Goal: Information Seeking & Learning: Learn about a topic

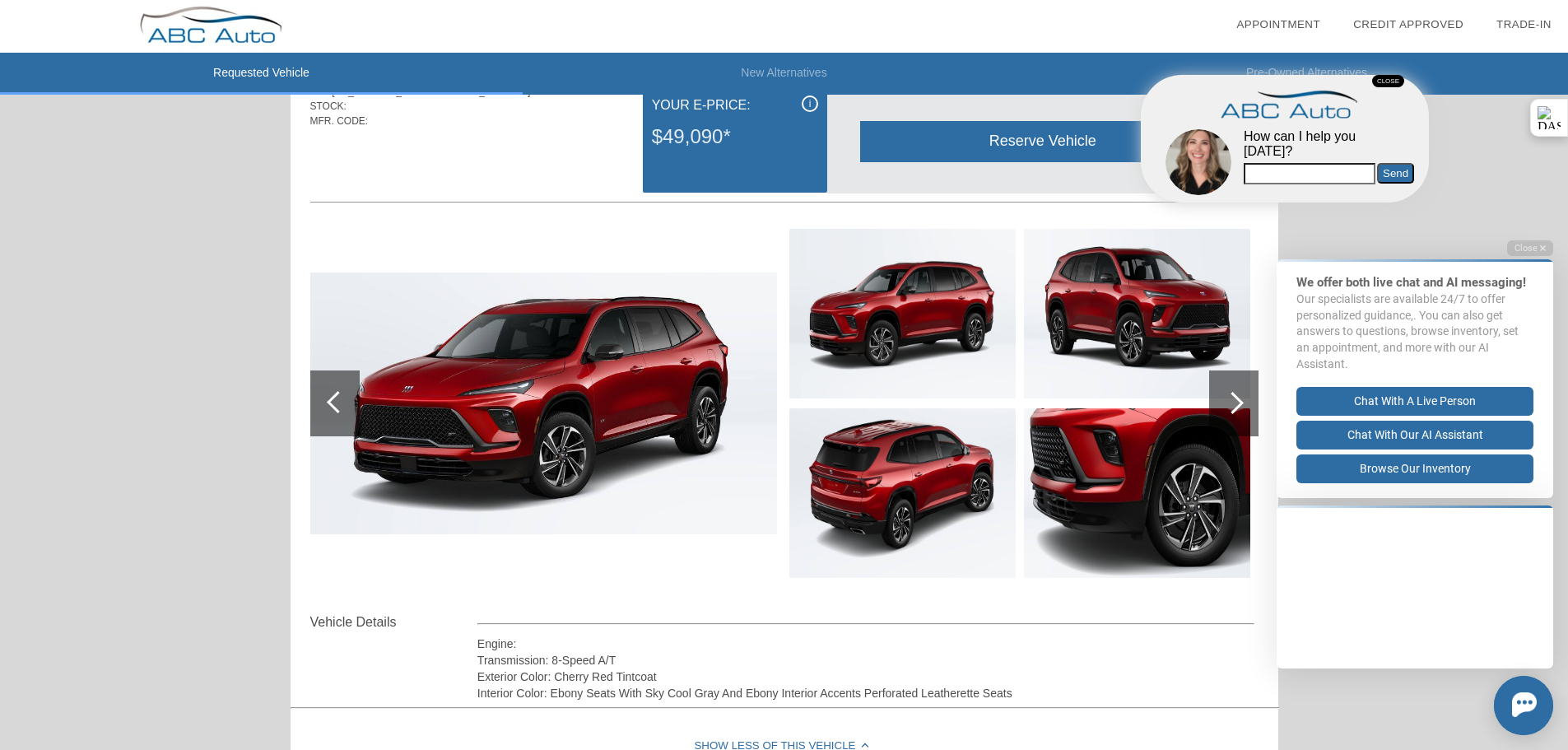
click at [1392, 81] on div "CLOSE" at bounding box center [1388, 81] width 32 height 12
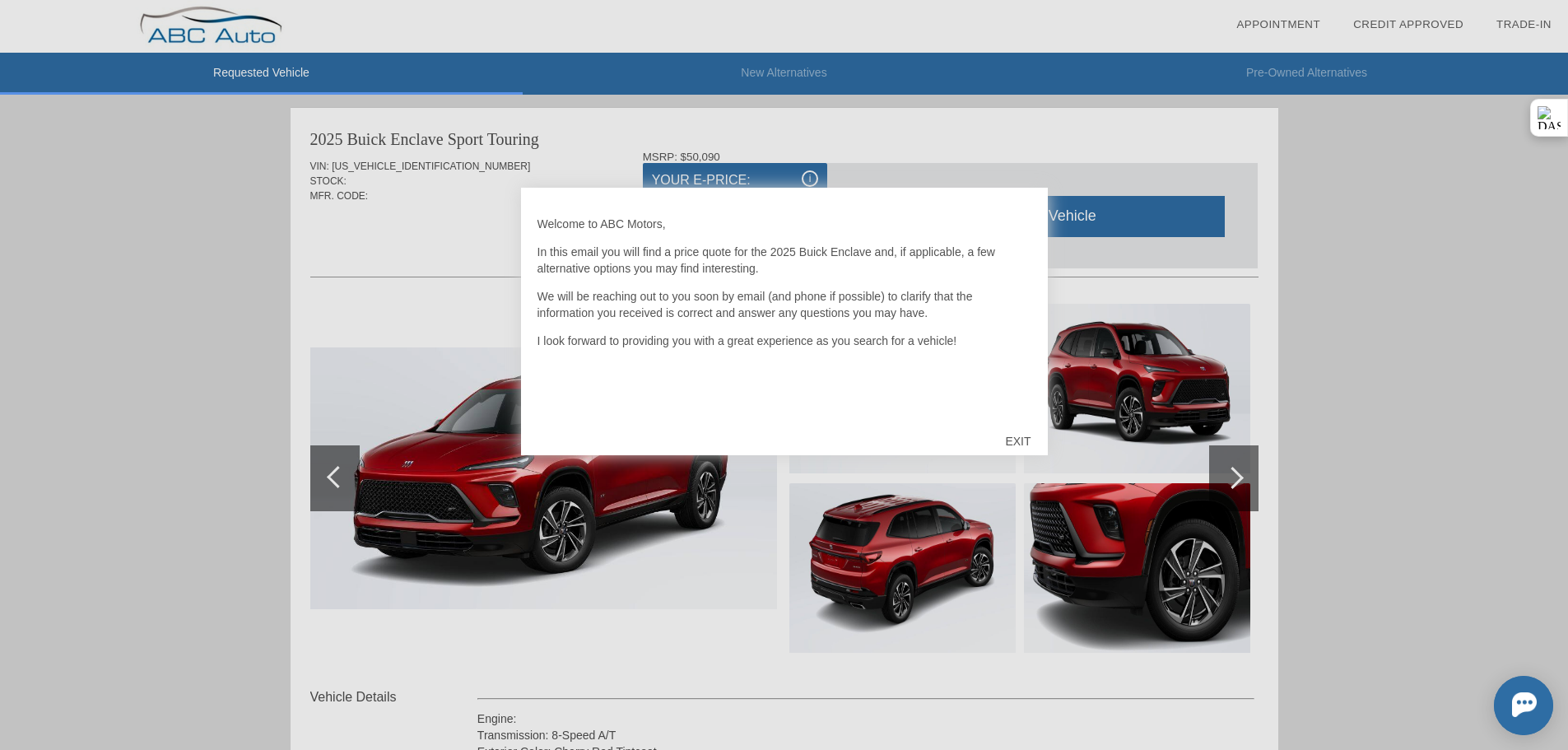
click at [1021, 446] on div "EXIT" at bounding box center [1017, 442] width 58 height 49
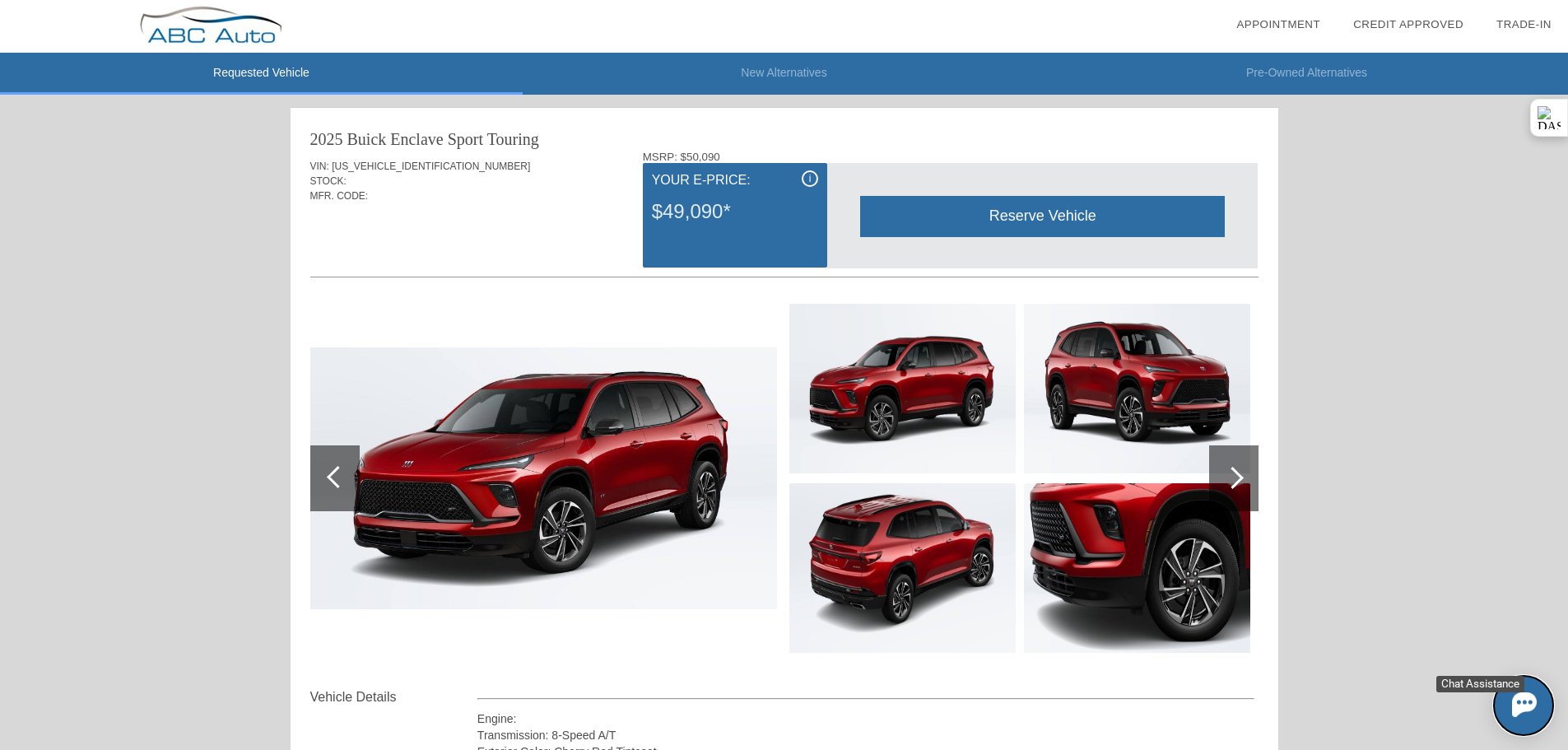
click at [1514, 701] on img at bounding box center [1524, 704] width 25 height 25
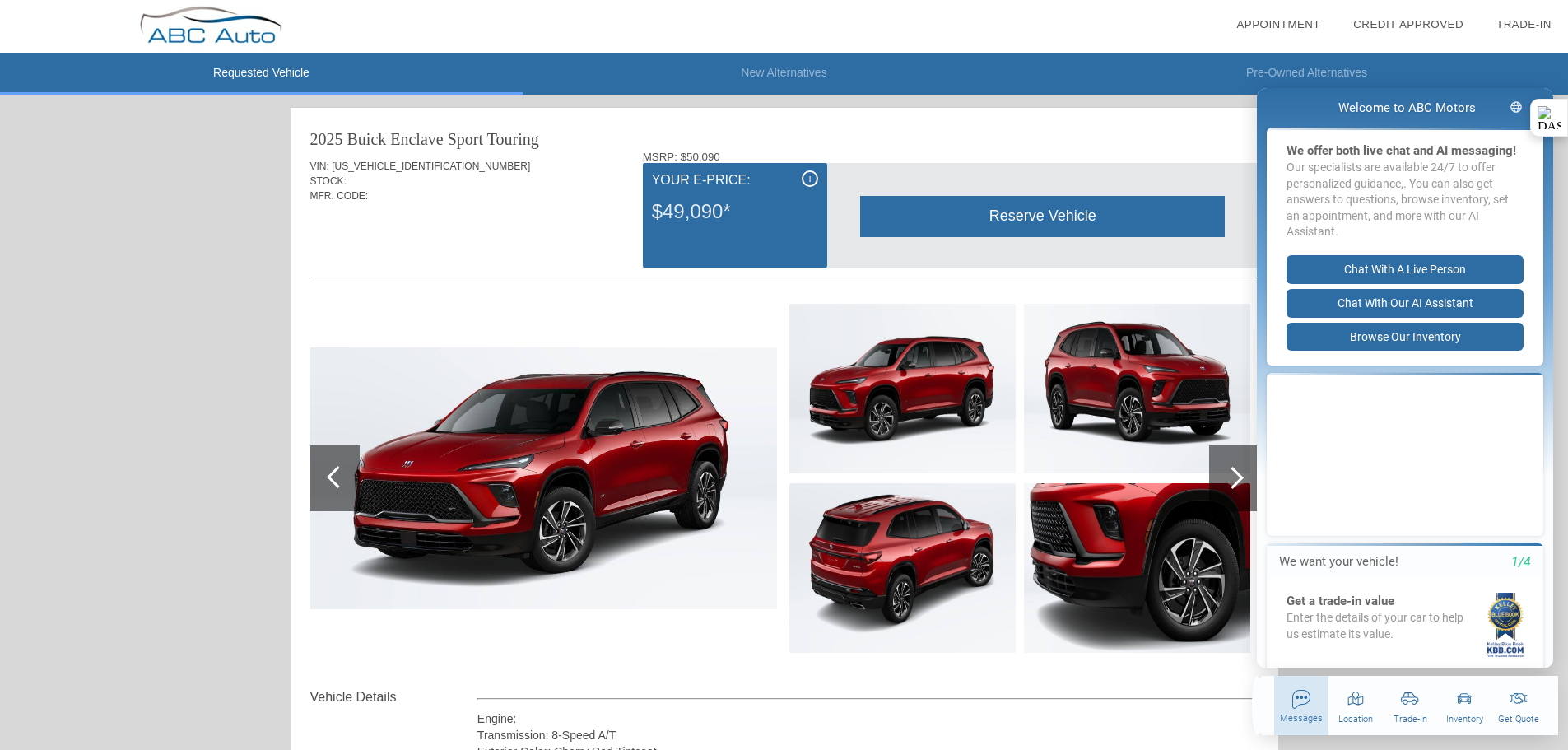
scroll to position [124, 0]
